Goal: Task Accomplishment & Management: Manage account settings

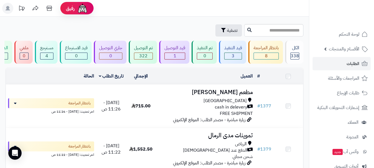
scroll to position [28, 0]
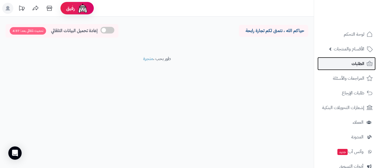
click at [351, 66] on link "الطلبات" at bounding box center [346, 63] width 58 height 13
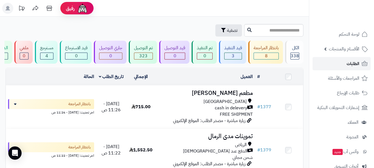
click at [340, 64] on link "الطلبات" at bounding box center [342, 63] width 58 height 13
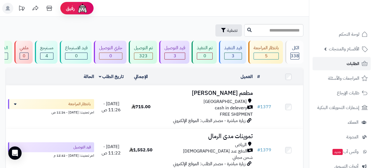
click at [346, 64] on link "الطلبات" at bounding box center [342, 63] width 58 height 13
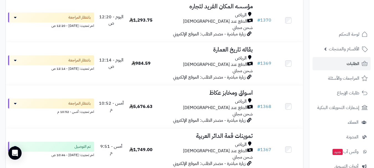
scroll to position [471, 0]
